Goal: Information Seeking & Learning: Learn about a topic

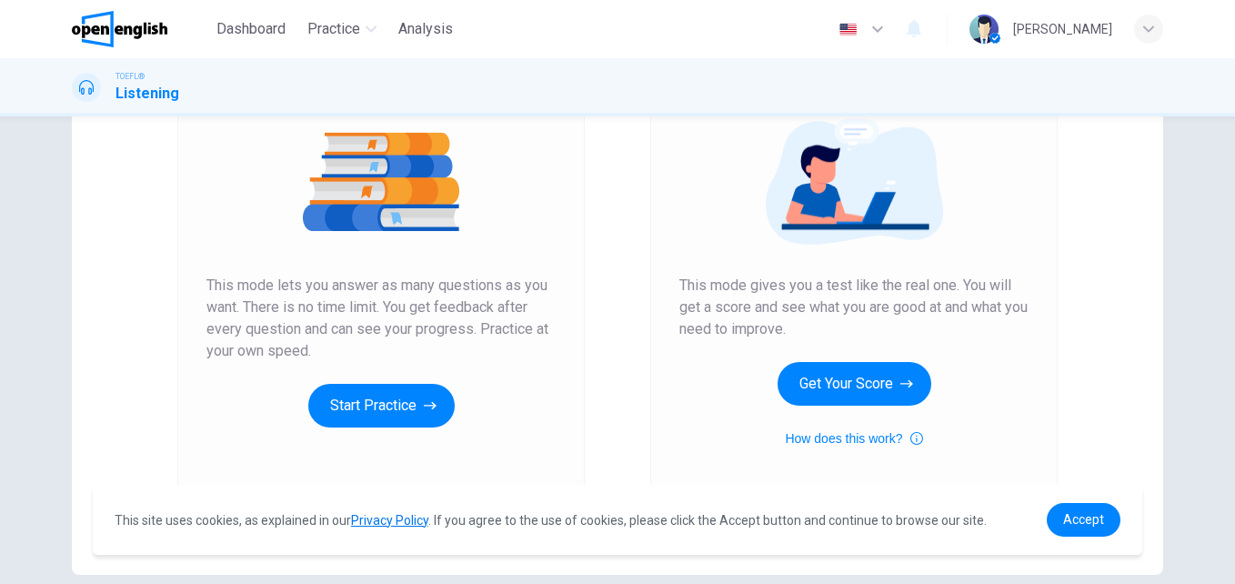
scroll to position [214, 0]
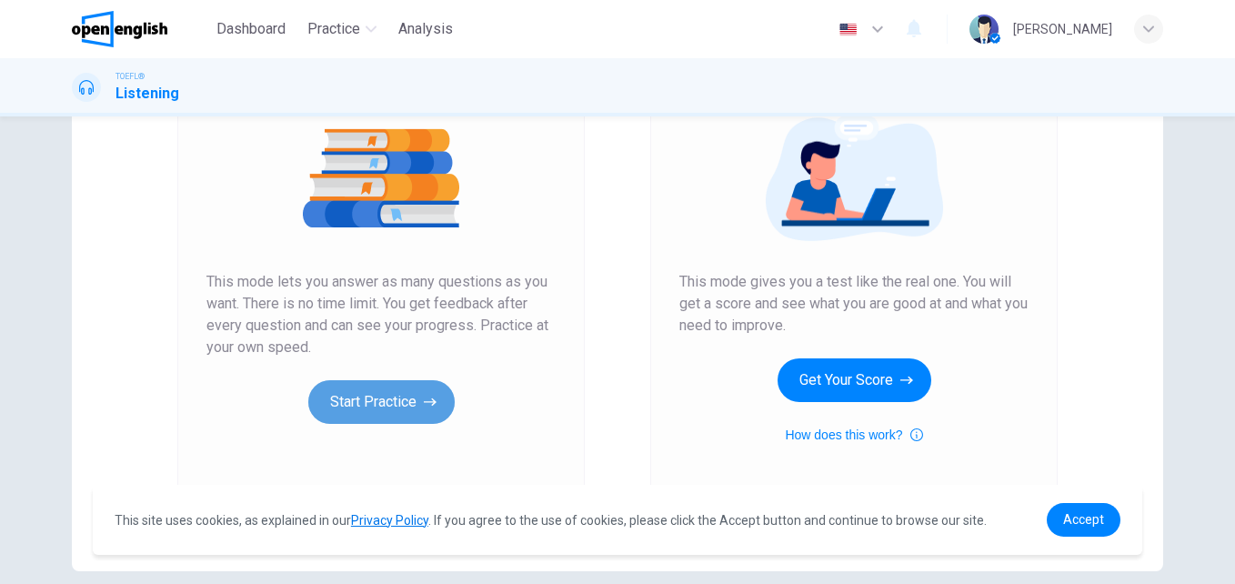
click at [378, 394] on button "Start Practice" at bounding box center [381, 402] width 146 height 44
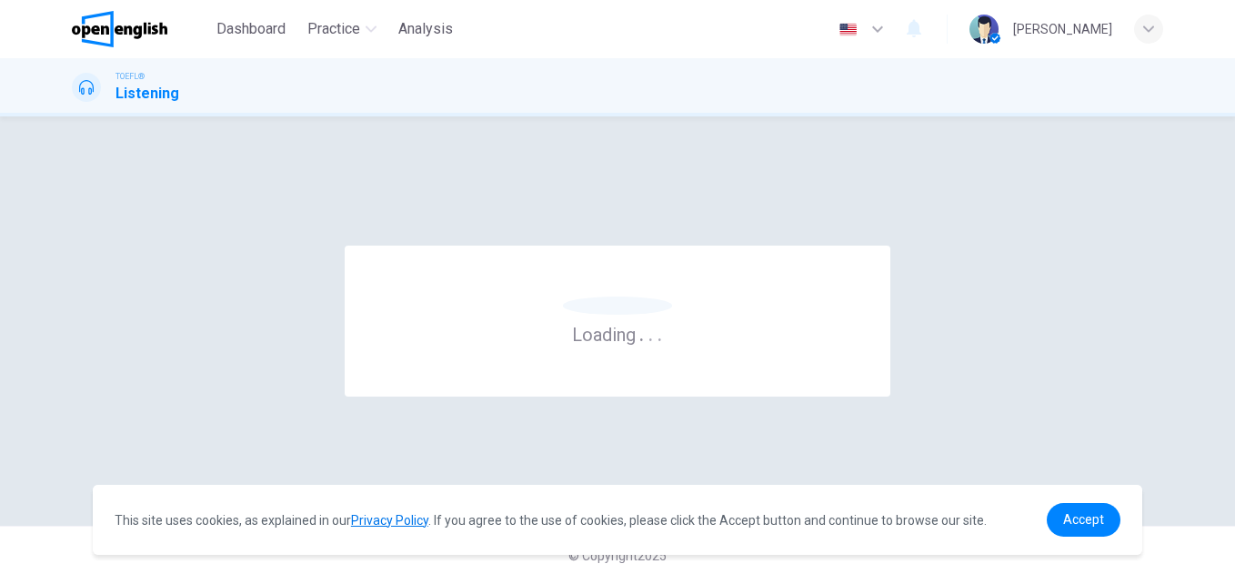
scroll to position [0, 0]
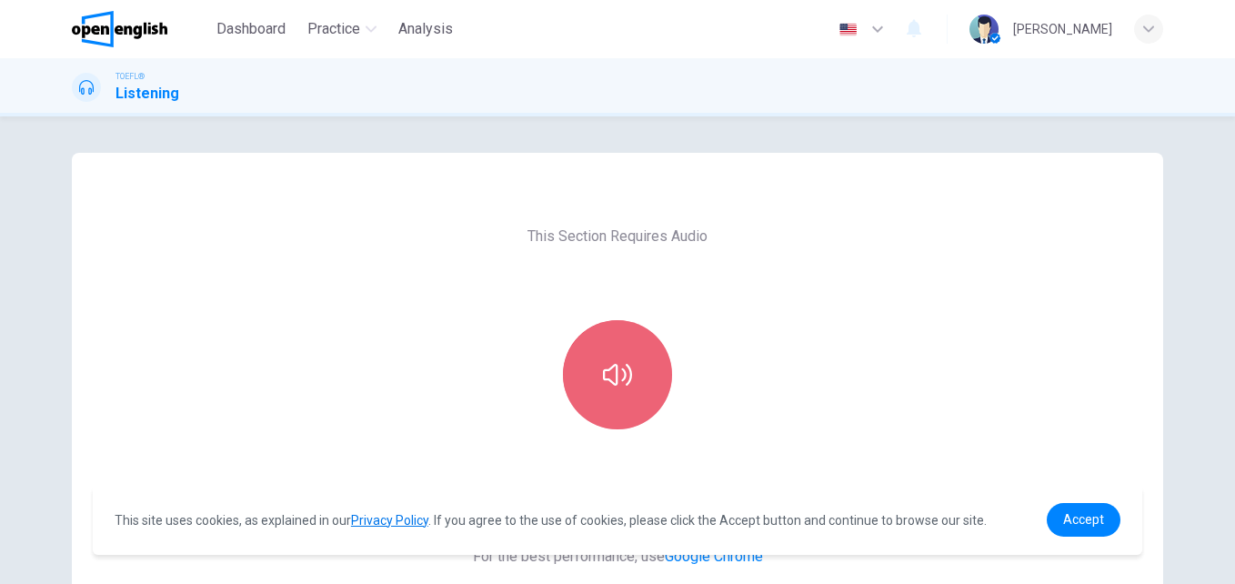
click at [633, 388] on button "button" at bounding box center [617, 374] width 109 height 109
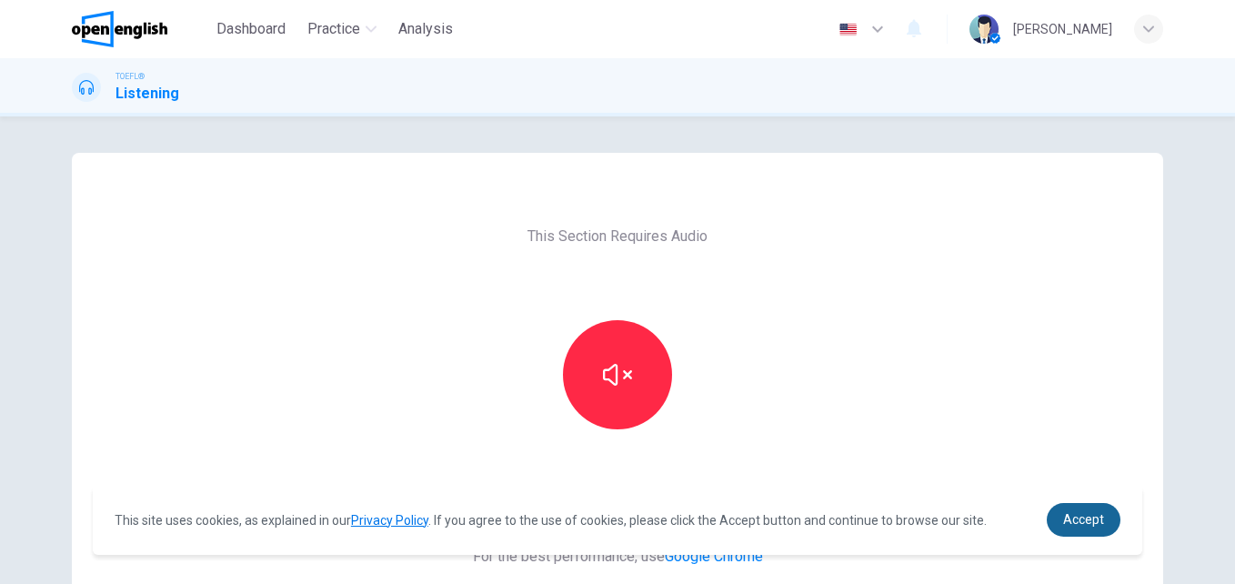
click at [1086, 515] on span "Accept" at bounding box center [1084, 519] width 41 height 15
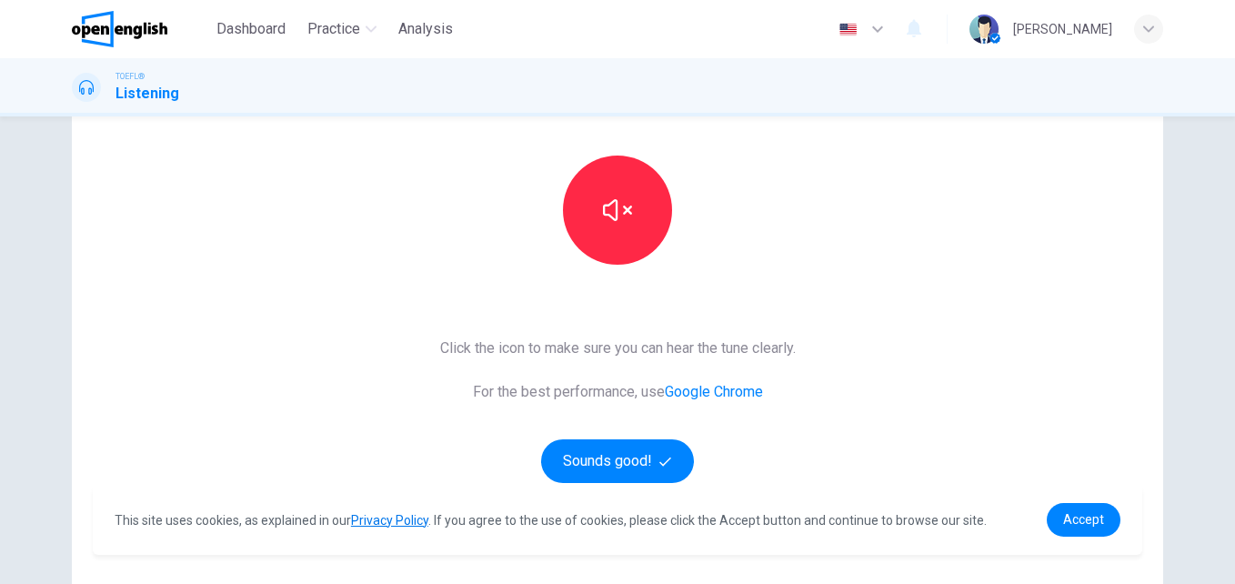
scroll to position [166, 0]
click at [641, 467] on button "Sounds good!" at bounding box center [617, 461] width 153 height 44
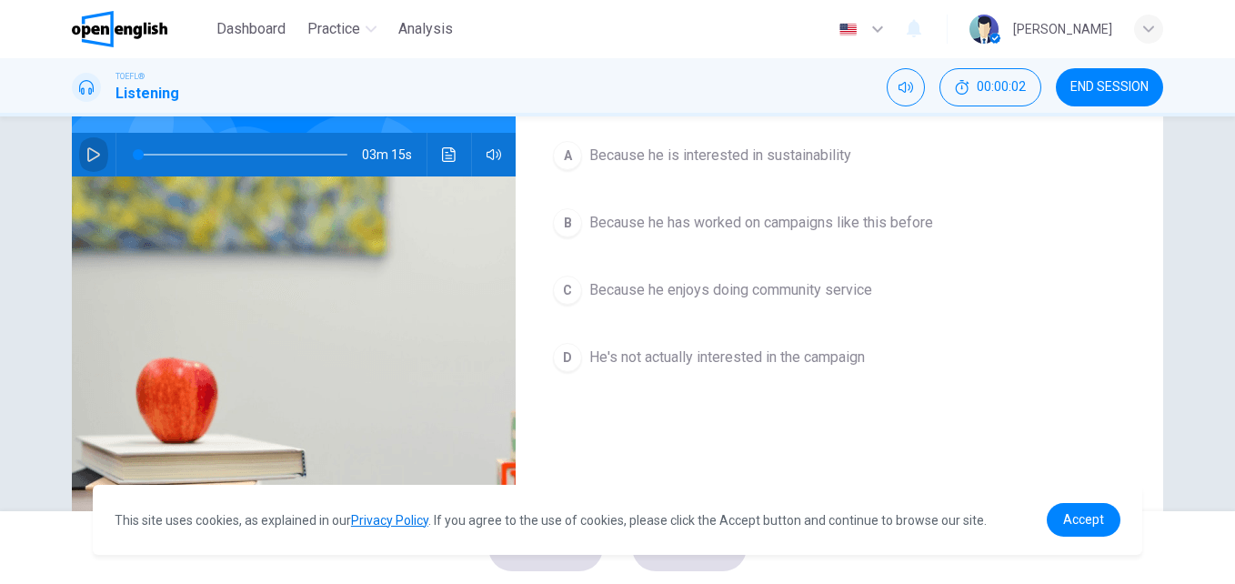
click at [93, 148] on icon "button" at bounding box center [93, 154] width 15 height 15
click at [726, 442] on div "Question 1 Why is the student interested in this campaign? A Because he is inte…" at bounding box center [840, 303] width 648 height 632
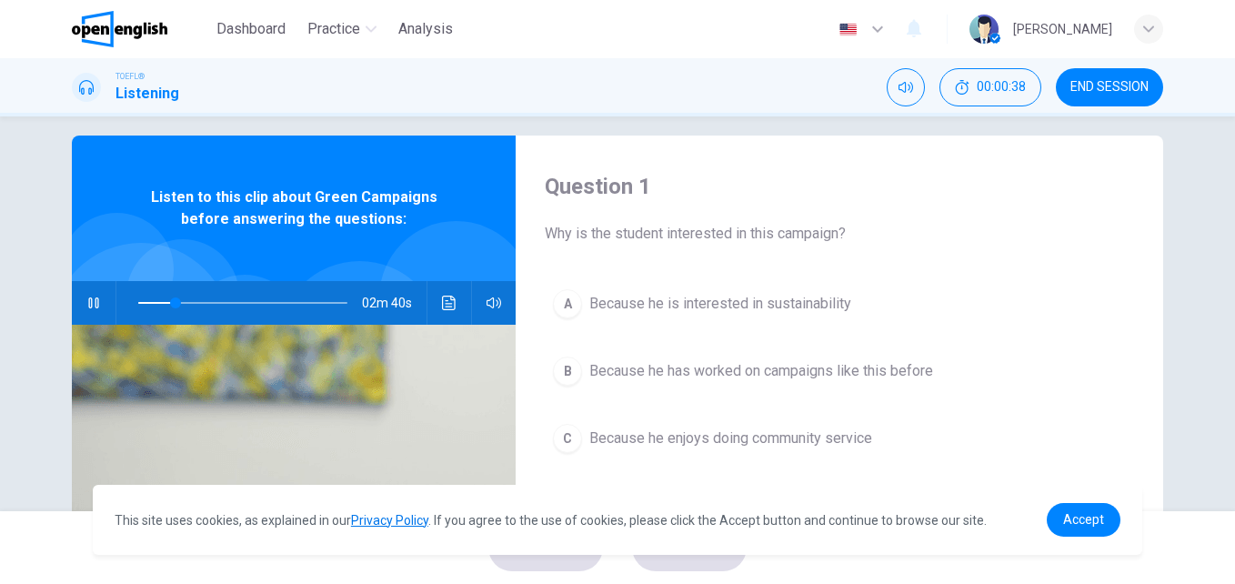
scroll to position [0, 0]
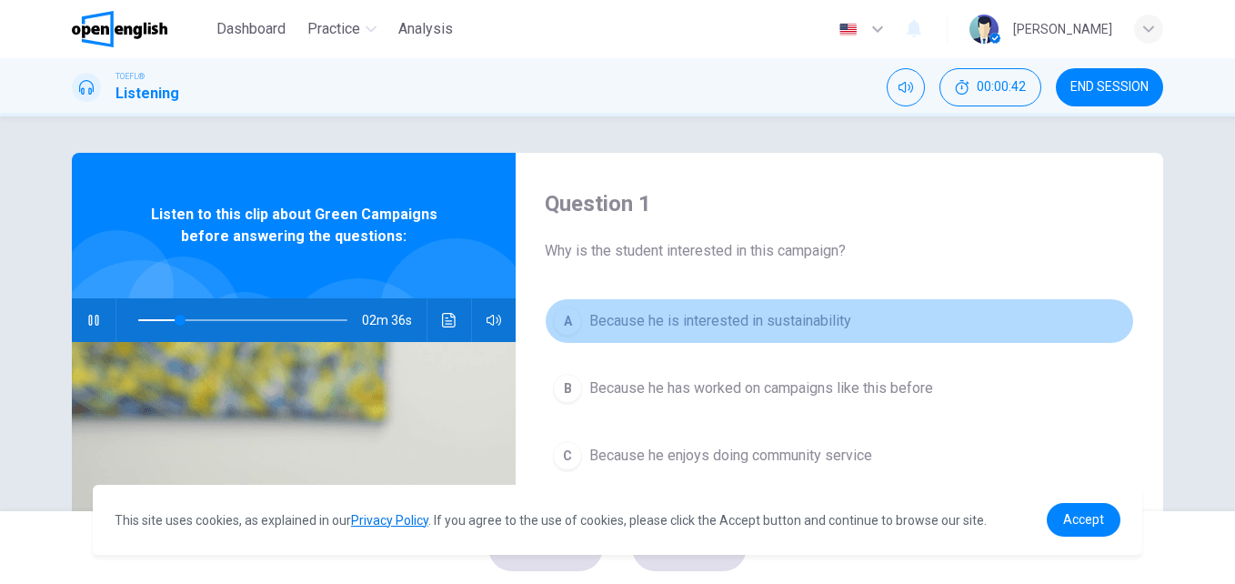
click at [570, 331] on div "A" at bounding box center [567, 321] width 29 height 29
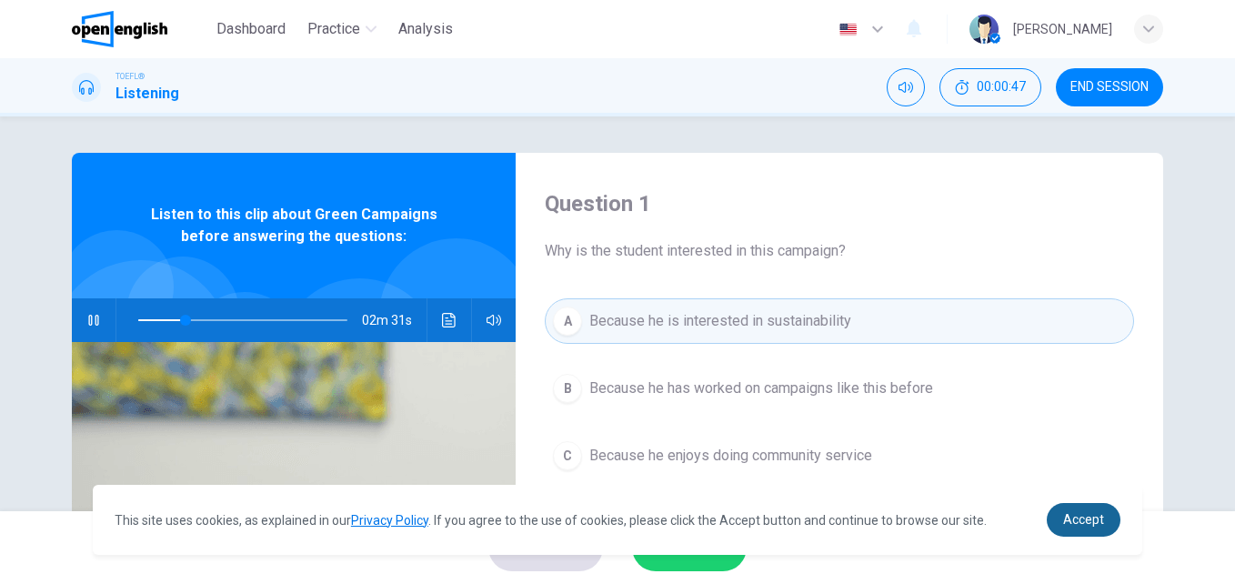
click at [1084, 530] on link "Accept" at bounding box center [1084, 520] width 74 height 34
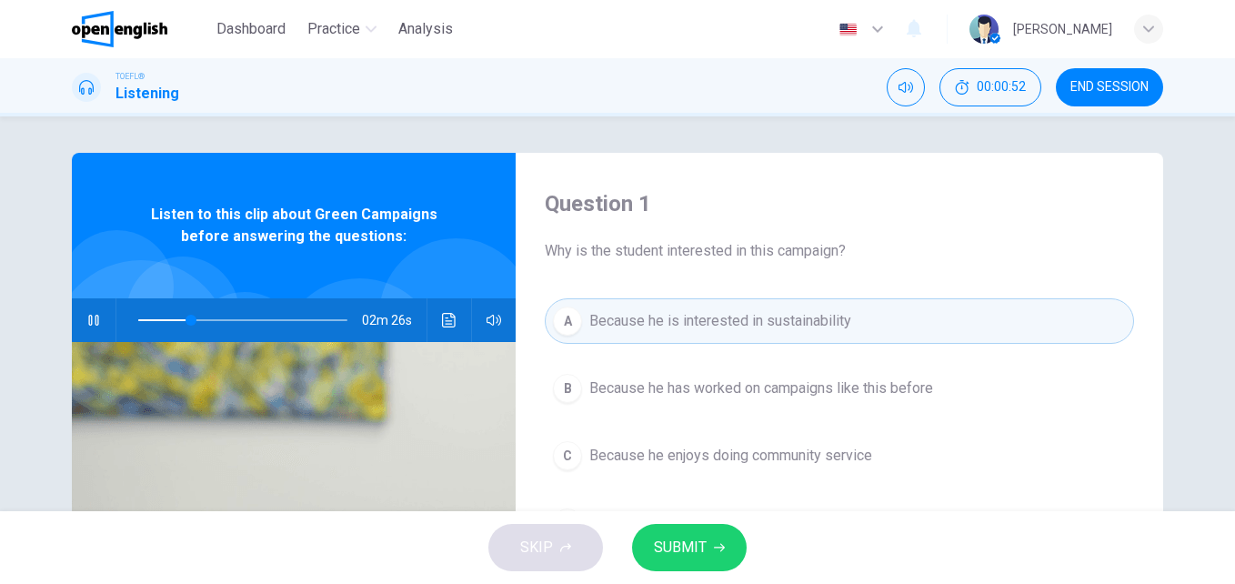
click at [714, 548] on icon "button" at bounding box center [719, 547] width 11 height 11
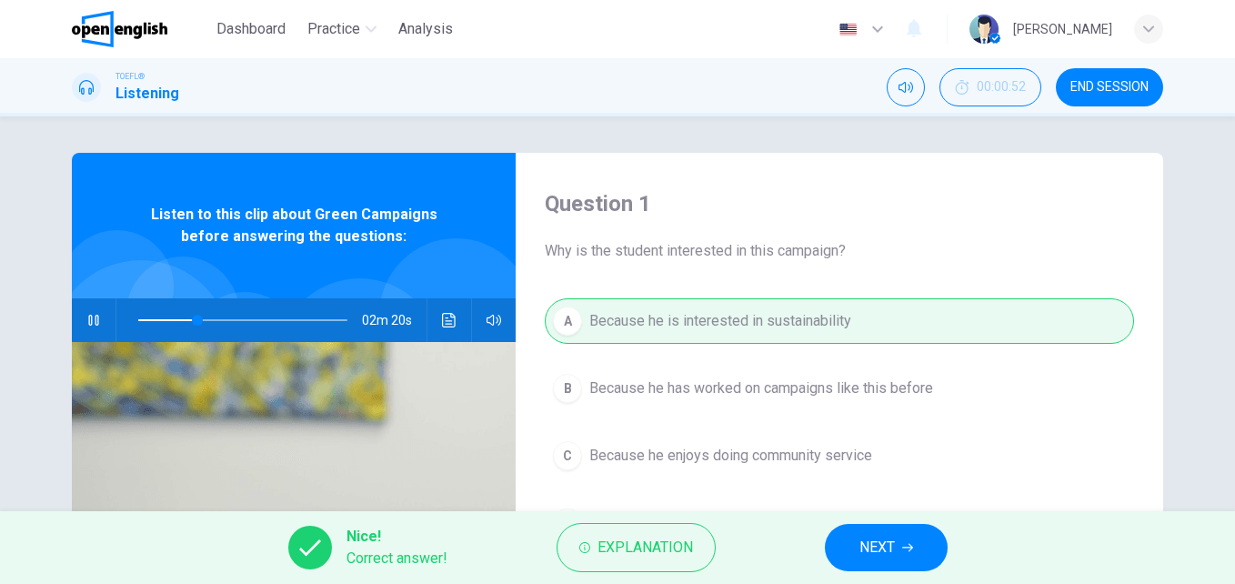
click at [899, 552] on button "NEXT" at bounding box center [886, 547] width 123 height 47
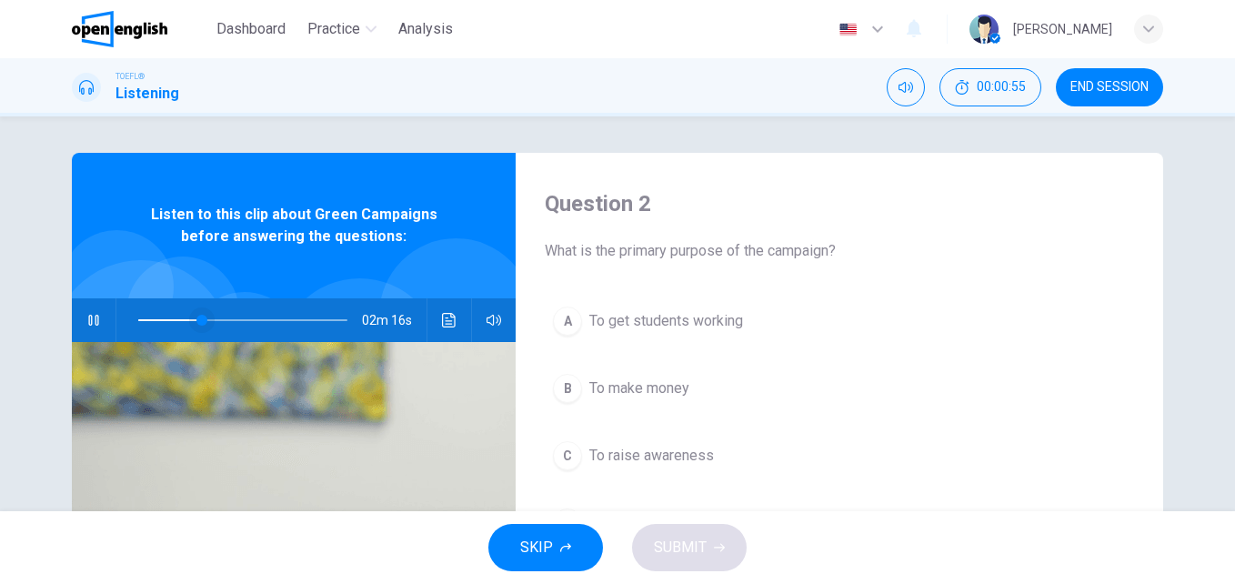
click at [197, 322] on span at bounding box center [202, 320] width 11 height 11
click at [655, 462] on span "To raise awareness" at bounding box center [652, 456] width 125 height 22
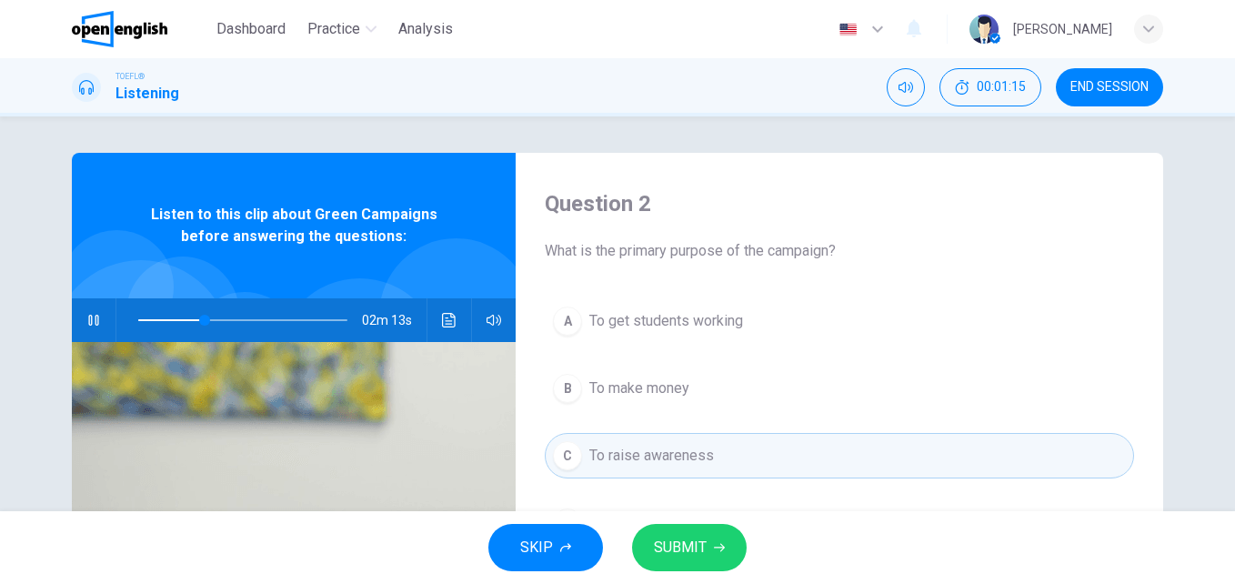
click at [687, 540] on span "SUBMIT" at bounding box center [680, 547] width 53 height 25
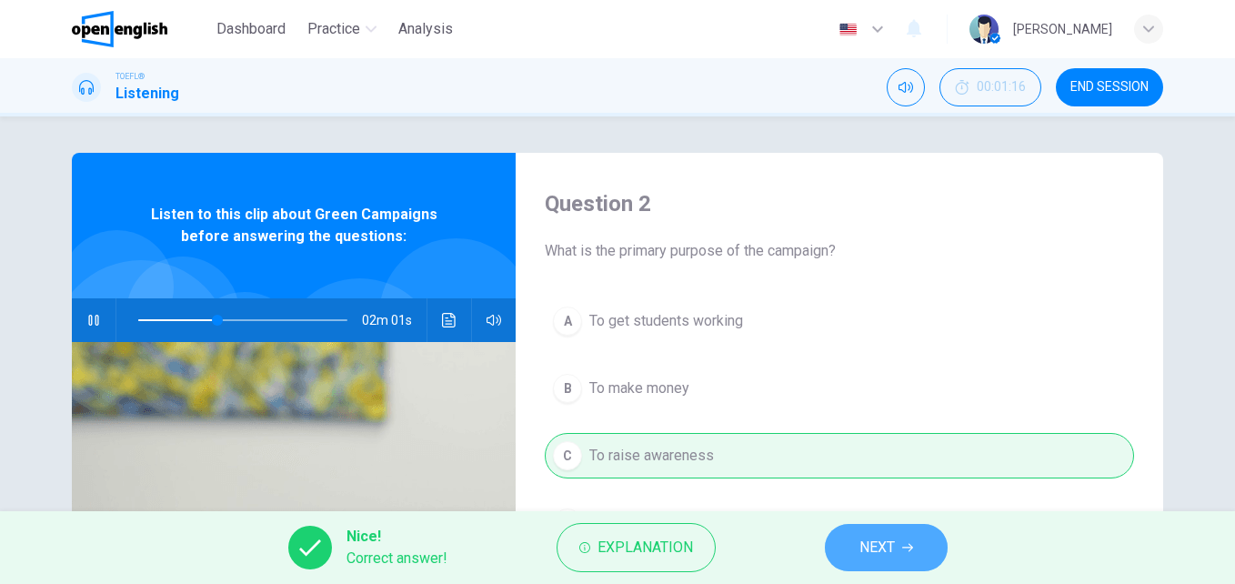
click at [913, 545] on icon "button" at bounding box center [908, 547] width 11 height 11
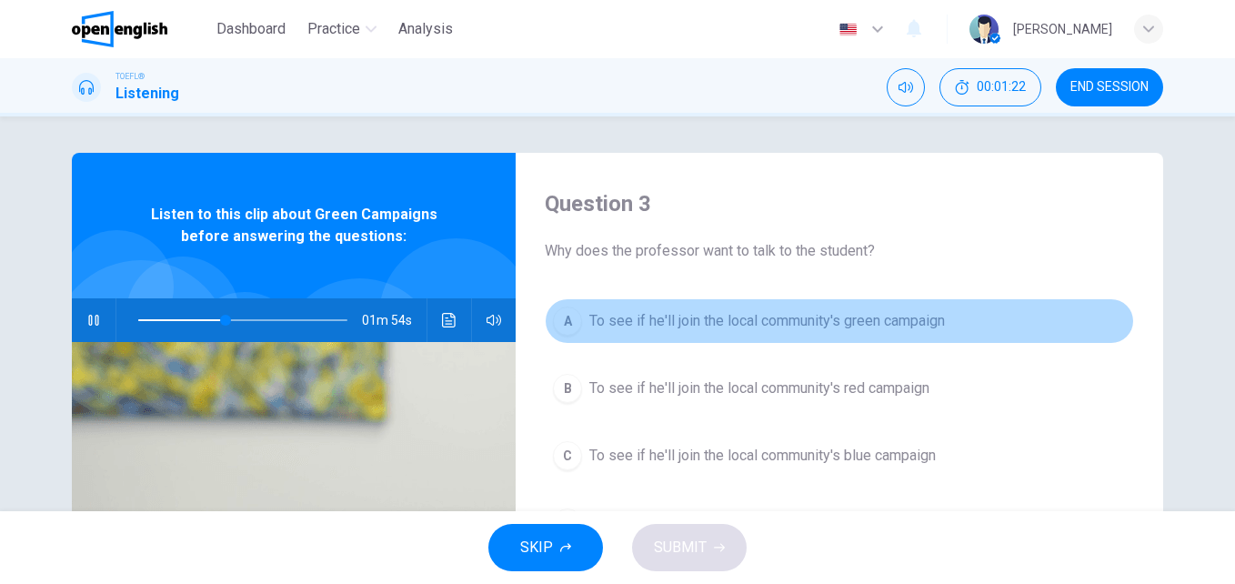
click at [595, 315] on span "To see if he'll join the local community's green campaign" at bounding box center [768, 321] width 356 height 22
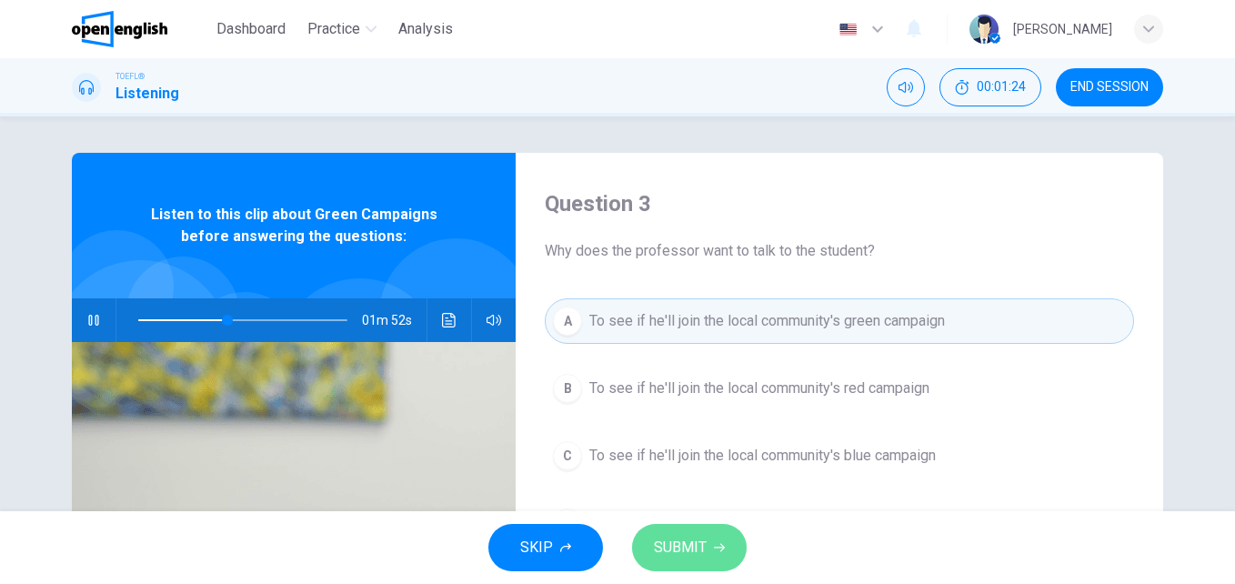
click at [705, 540] on span "SUBMIT" at bounding box center [680, 547] width 53 height 25
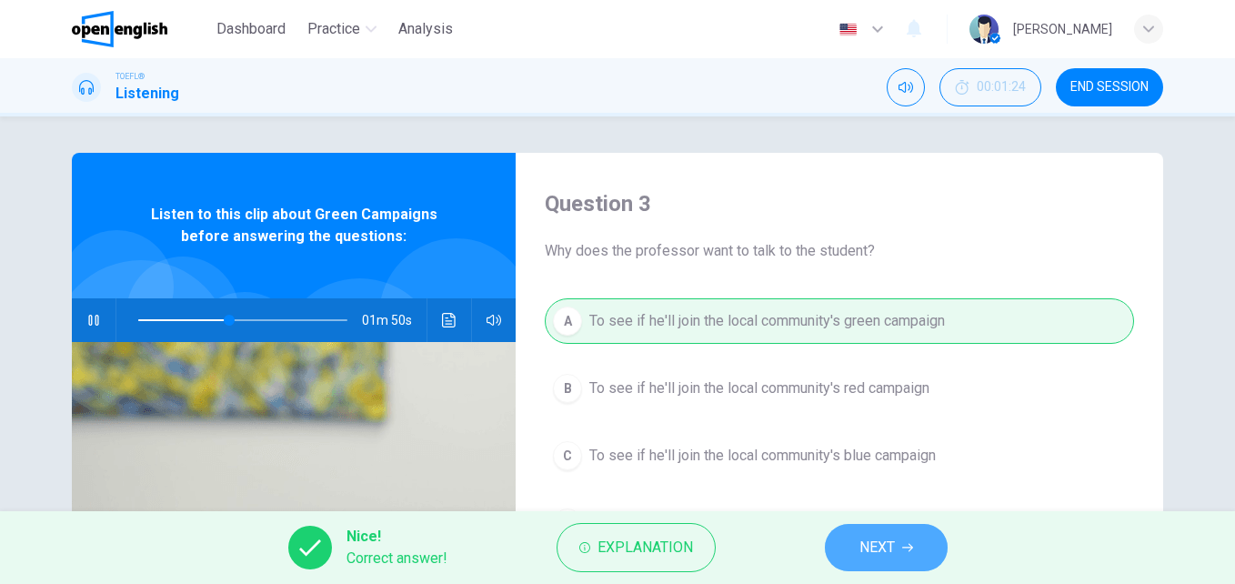
click at [874, 558] on span "NEXT" at bounding box center [877, 547] width 35 height 25
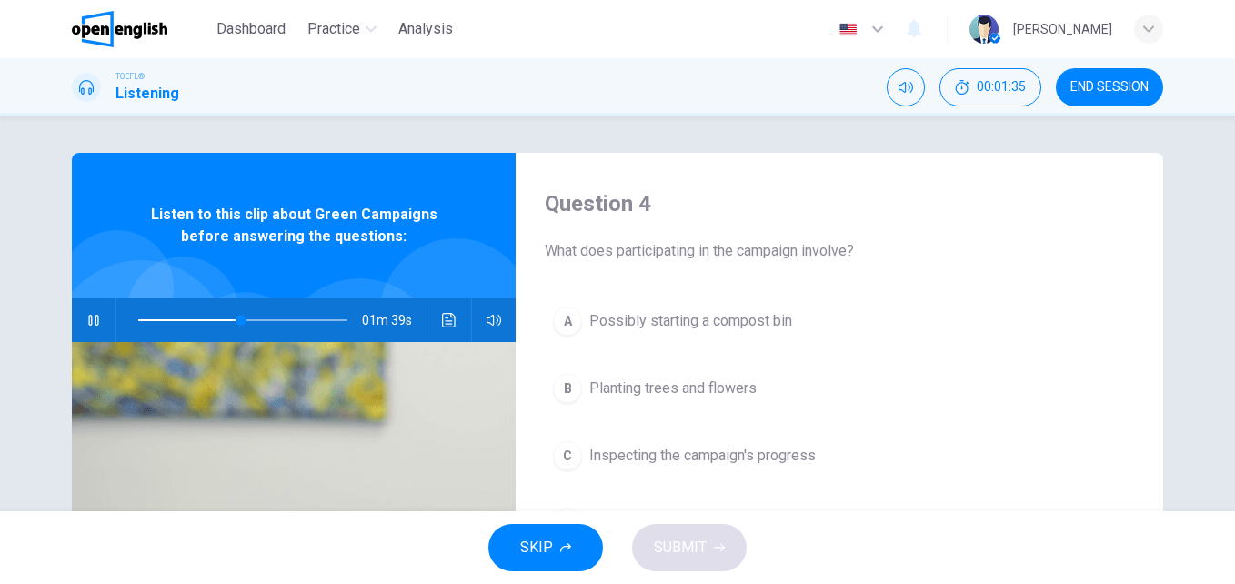
click at [695, 458] on span "Inspecting the campaign's progress" at bounding box center [703, 456] width 227 height 22
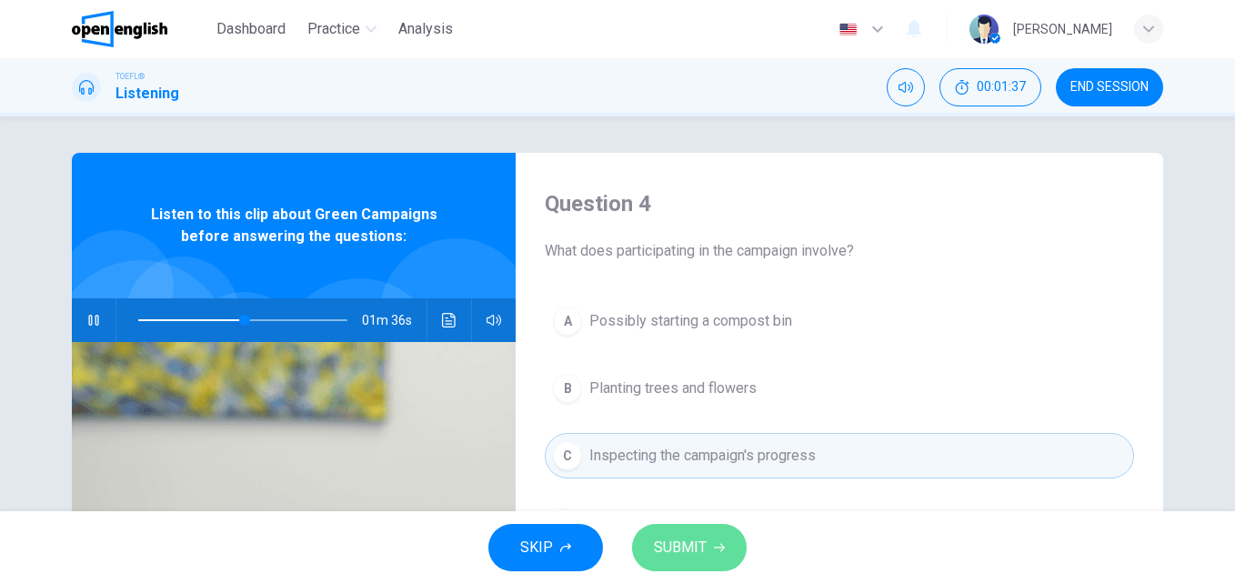
click at [693, 550] on span "SUBMIT" at bounding box center [680, 547] width 53 height 25
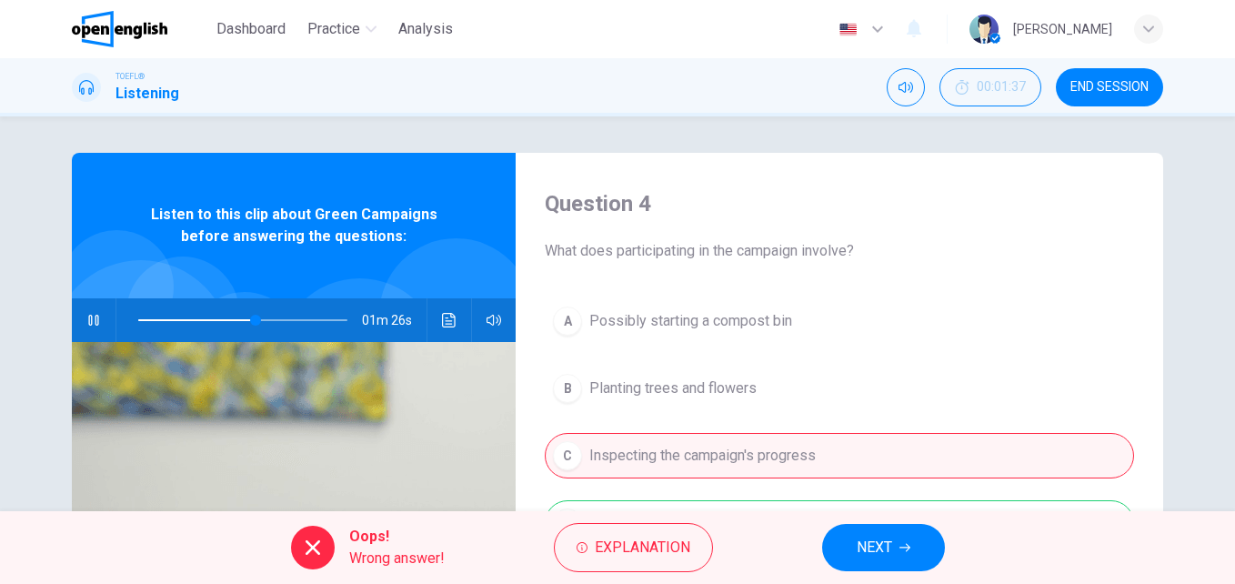
click at [567, 389] on div "A Possibly starting a compost bin B Planting trees and flowers C Inspecting the…" at bounding box center [840, 440] width 590 height 284
type input "**"
click at [877, 540] on span "NEXT" at bounding box center [874, 547] width 35 height 25
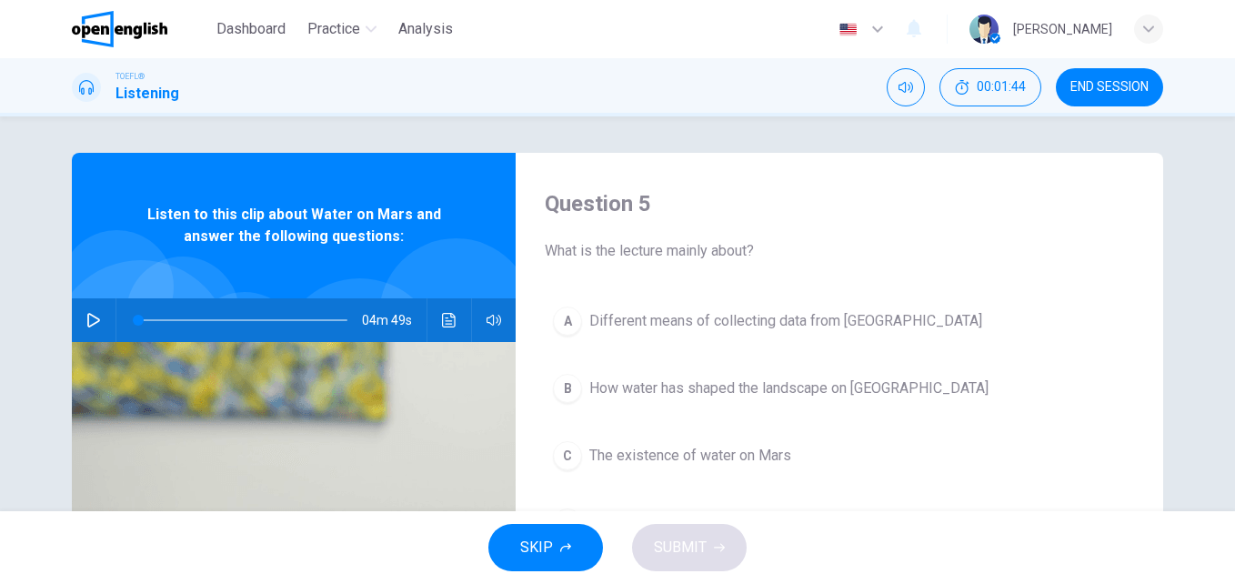
click at [89, 324] on icon "button" at bounding box center [93, 320] width 13 height 15
click at [793, 328] on span "Different means of collecting data from [GEOGRAPHIC_DATA]" at bounding box center [786, 321] width 393 height 22
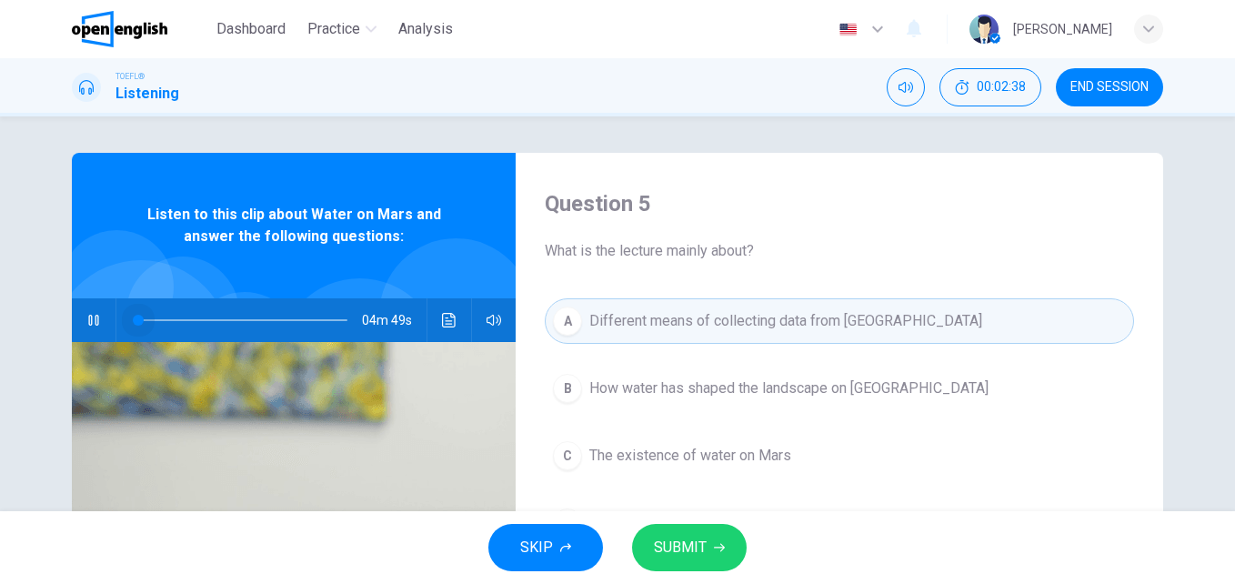
drag, startPoint x: 171, startPoint y: 323, endPoint x: 127, endPoint y: 324, distance: 43.7
click at [133, 324] on span at bounding box center [138, 320] width 11 height 11
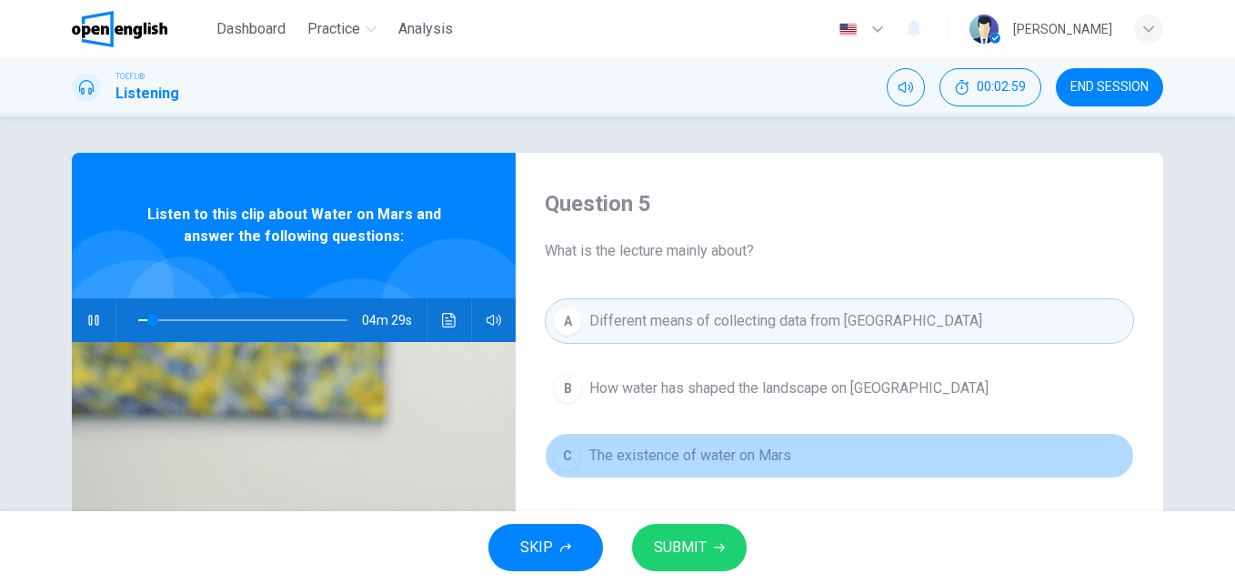
click at [640, 463] on span "The existence of water on Mars" at bounding box center [691, 456] width 202 height 22
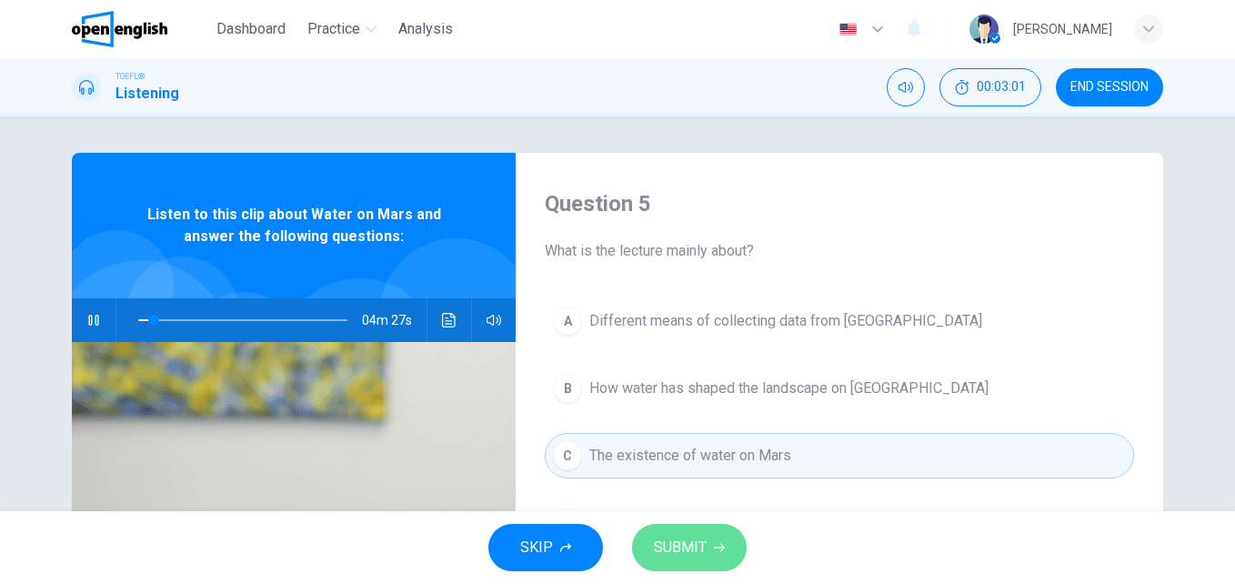
click at [689, 555] on span "SUBMIT" at bounding box center [680, 547] width 53 height 25
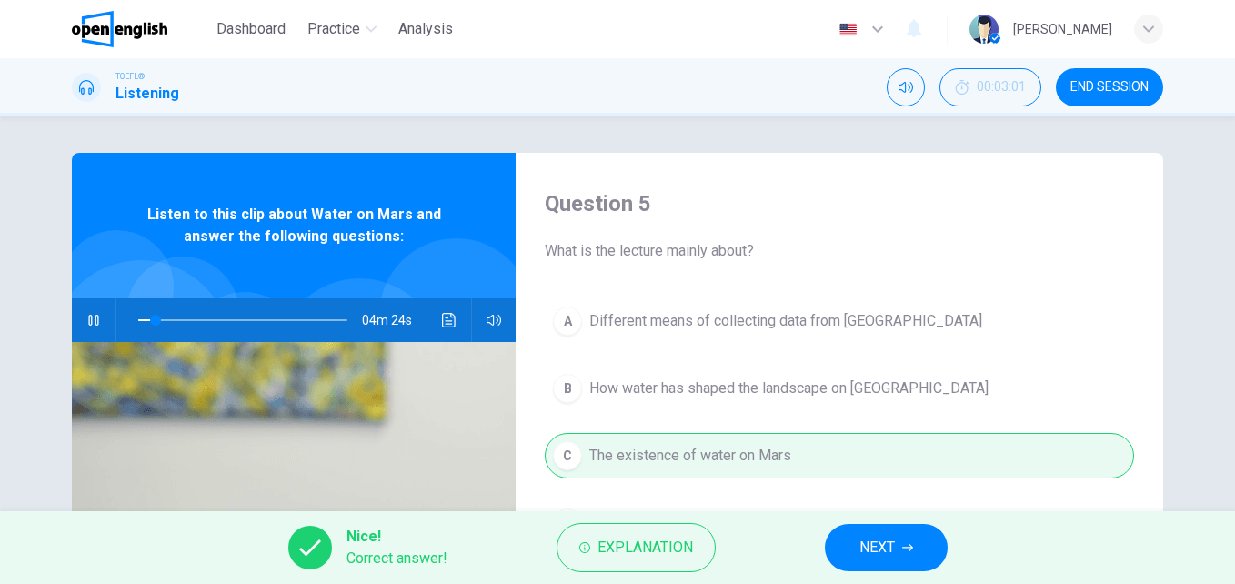
click at [882, 556] on span "NEXT" at bounding box center [877, 547] width 35 height 25
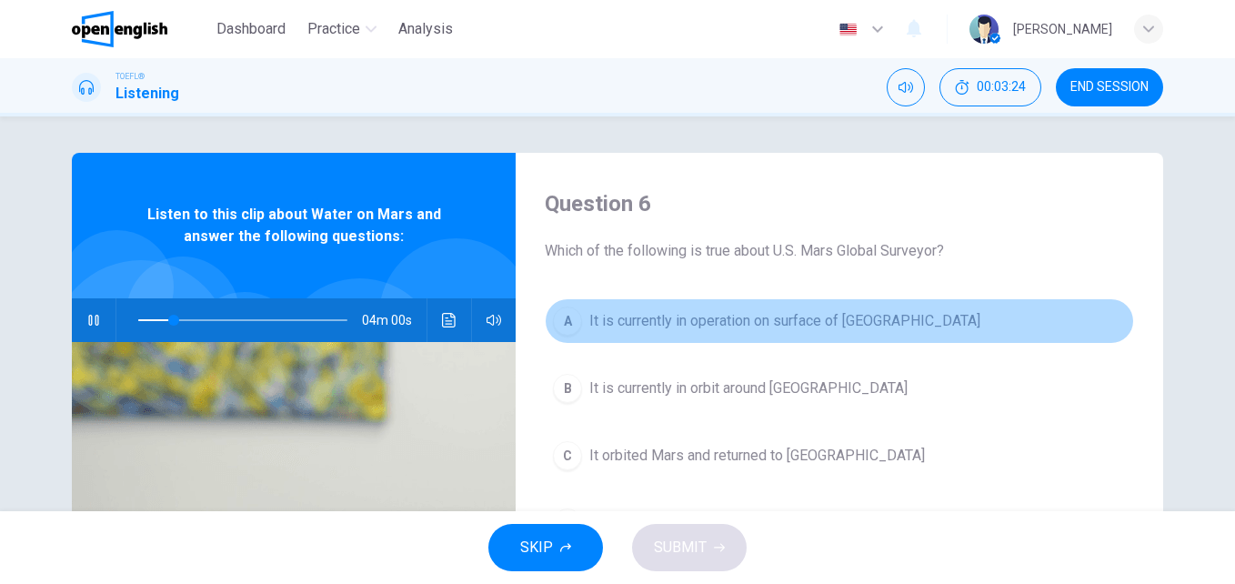
click at [756, 327] on span "It is currently in operation on surface of [GEOGRAPHIC_DATA]" at bounding box center [785, 321] width 391 height 22
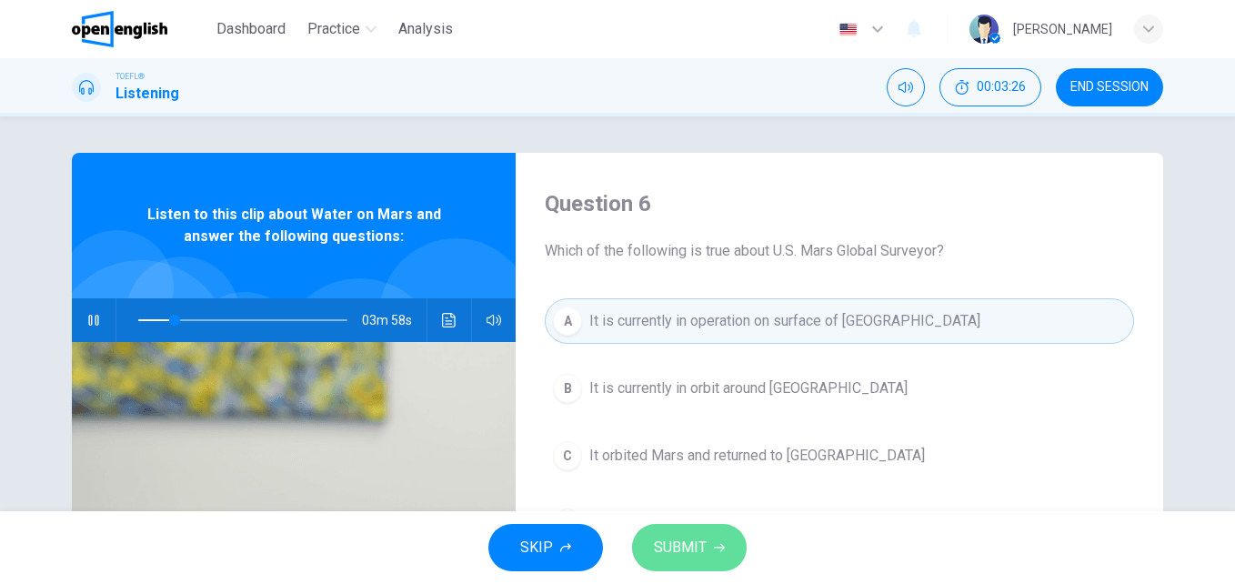
click at [701, 545] on span "SUBMIT" at bounding box center [680, 547] width 53 height 25
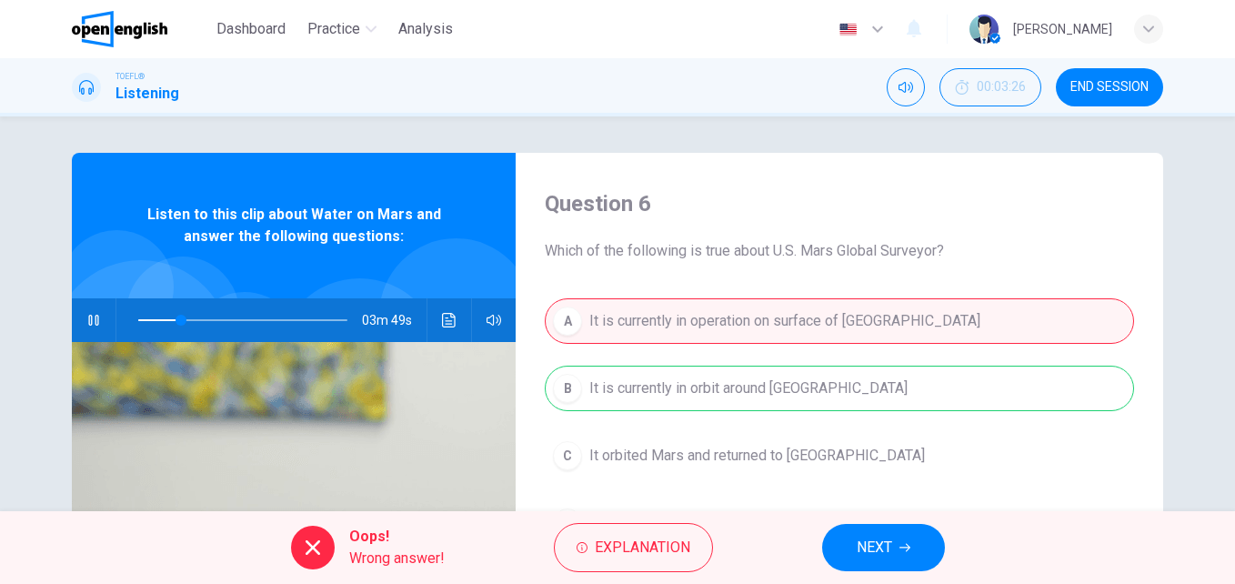
type input "**"
click at [1120, 78] on button "END SESSION" at bounding box center [1109, 87] width 107 height 38
